Goal: Information Seeking & Learning: Check status

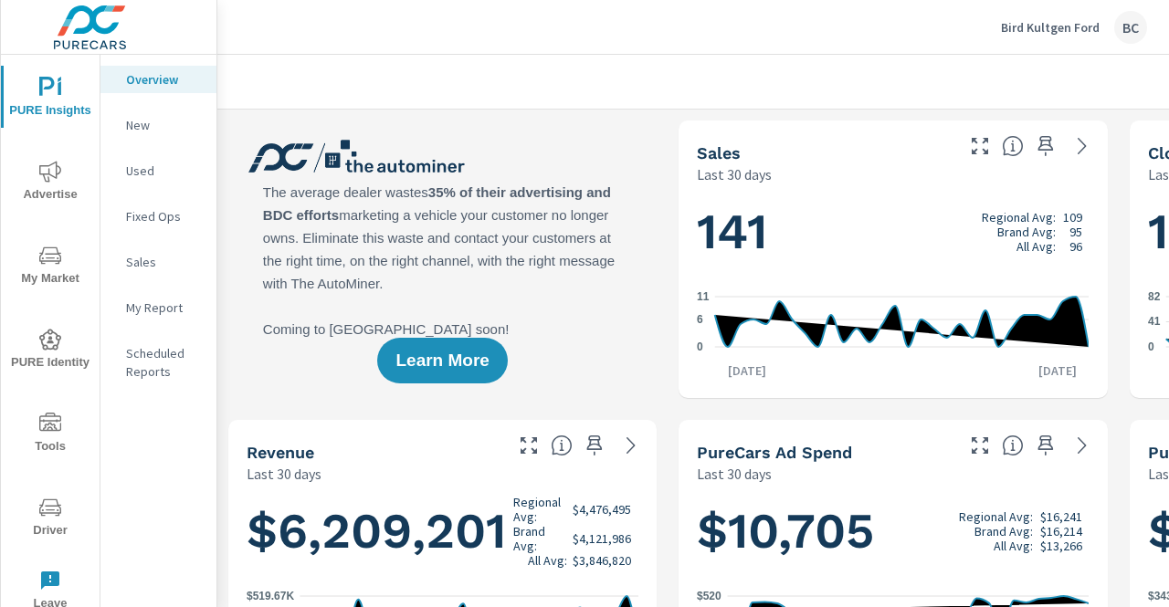
scroll to position [1, 0]
click at [42, 173] on icon "nav menu" at bounding box center [50, 171] width 22 height 21
